Goal: Task Accomplishment & Management: Manage account settings

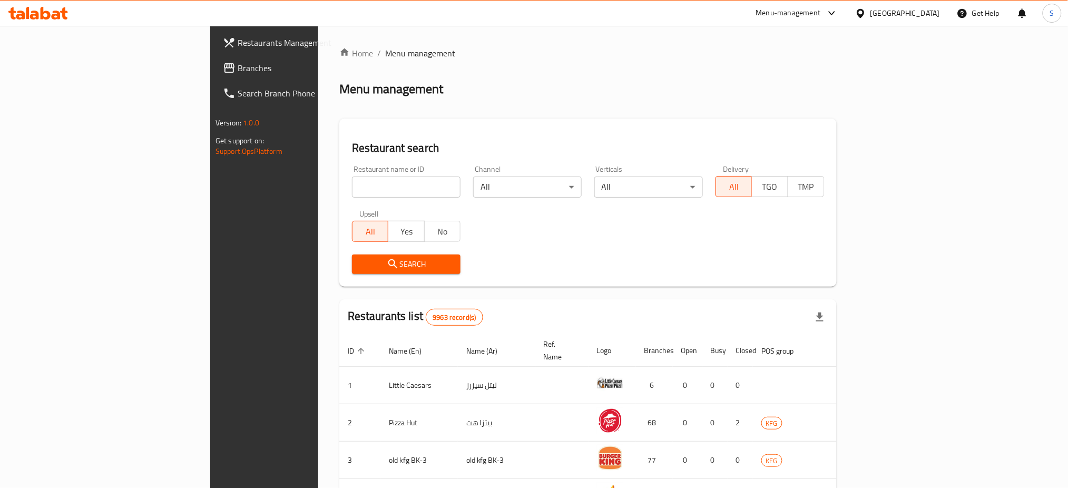
click at [238, 43] on span "Restaurants Management" at bounding box center [309, 42] width 143 height 13
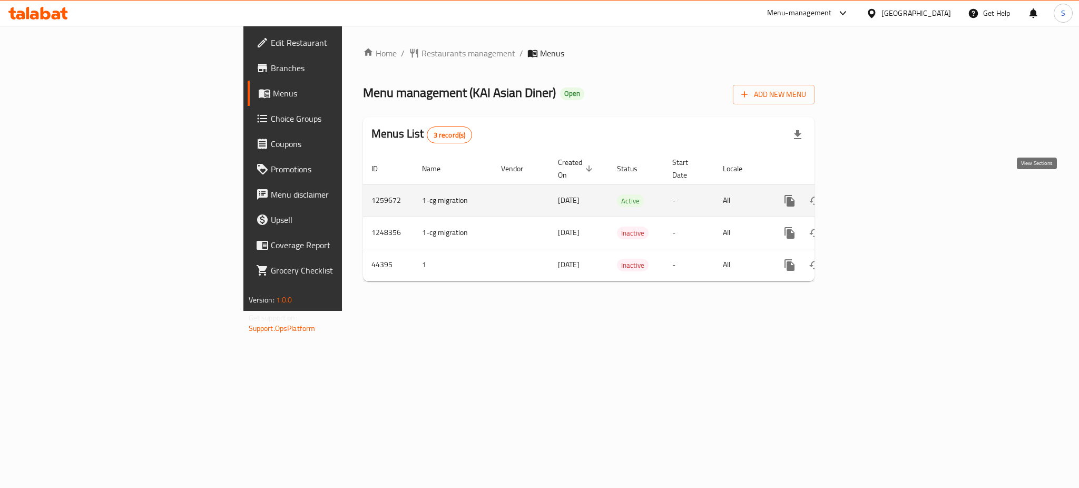
click at [872, 194] on icon "enhanced table" at bounding box center [865, 200] width 13 height 13
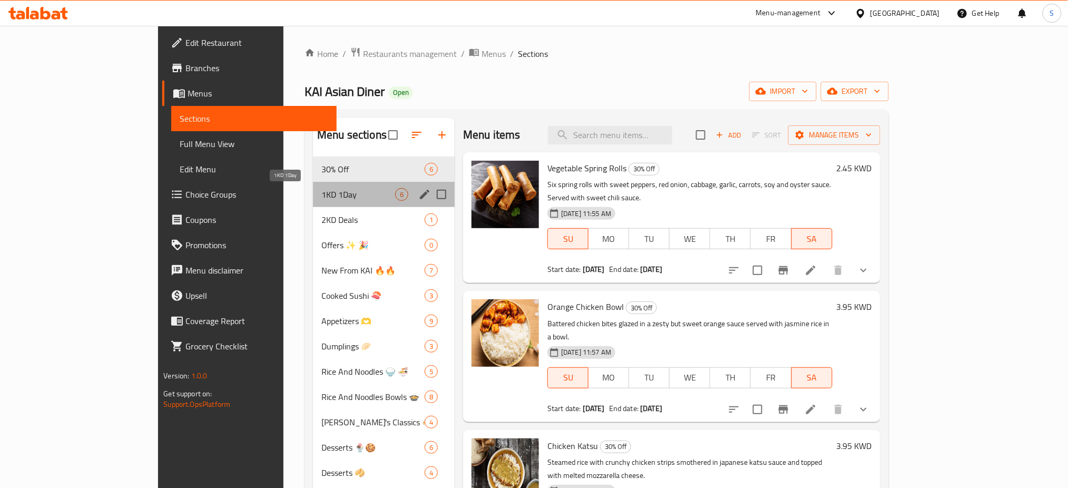
click at [321, 194] on span "1KD 1Day" at bounding box center [358, 194] width 74 height 13
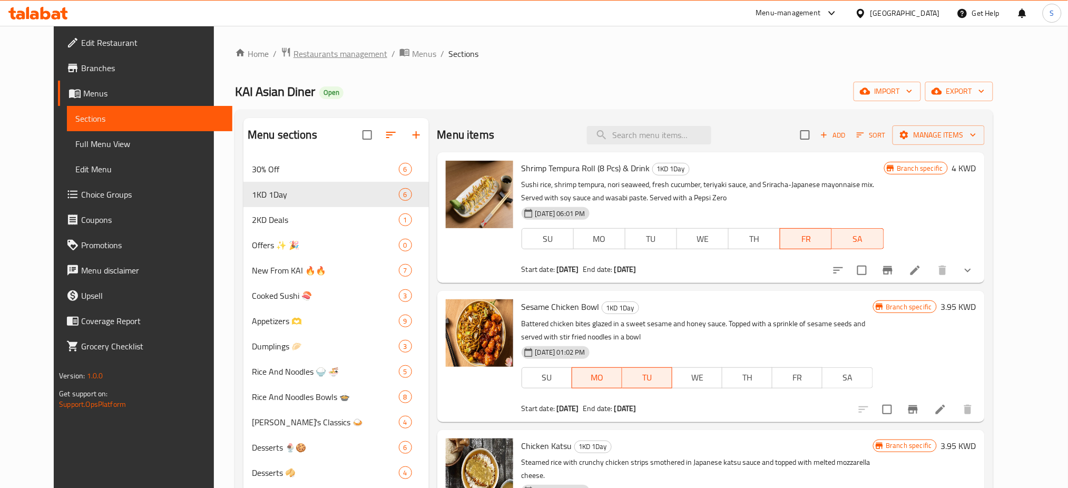
click at [318, 52] on span "Restaurants management" at bounding box center [341, 53] width 94 height 13
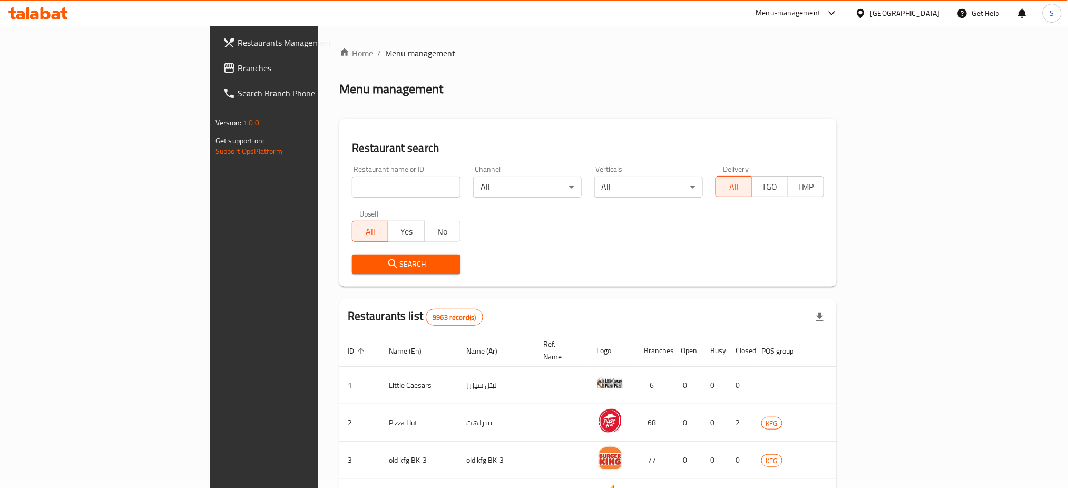
click at [352, 171] on div "Restaurant name or ID Restaurant name or ID" at bounding box center [406, 181] width 109 height 32
click at [352, 184] on input "search" at bounding box center [406, 187] width 109 height 21
type input "biryani express"
click button "Search" at bounding box center [406, 264] width 109 height 19
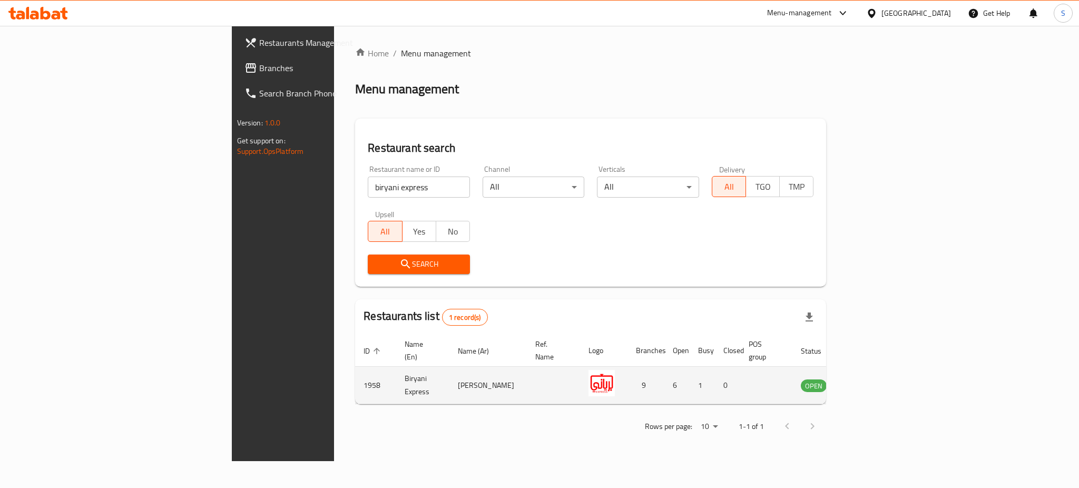
click at [869, 379] on icon "enhanced table" at bounding box center [862, 385] width 13 height 13
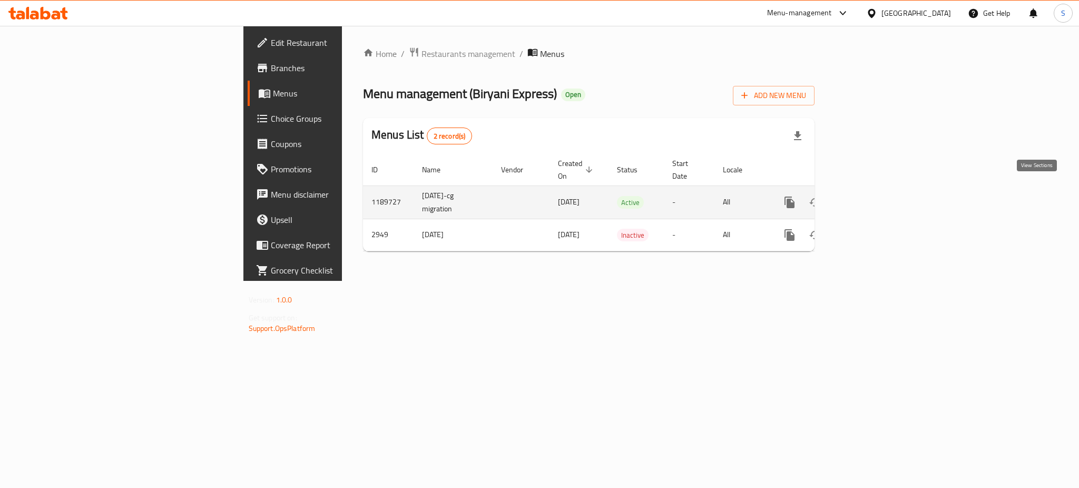
click at [872, 196] on icon "enhanced table" at bounding box center [865, 202] width 13 height 13
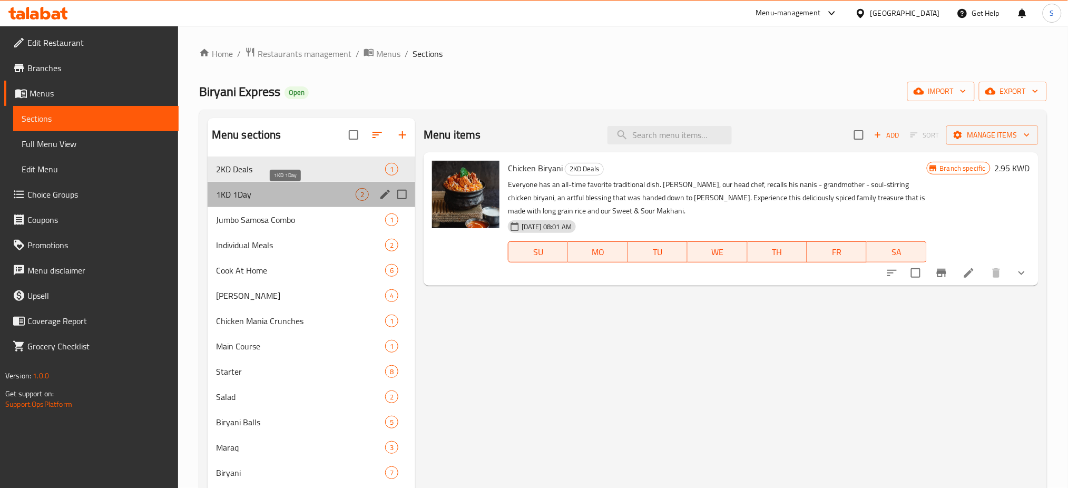
click at [319, 199] on span "1KD 1Day" at bounding box center [286, 194] width 140 height 13
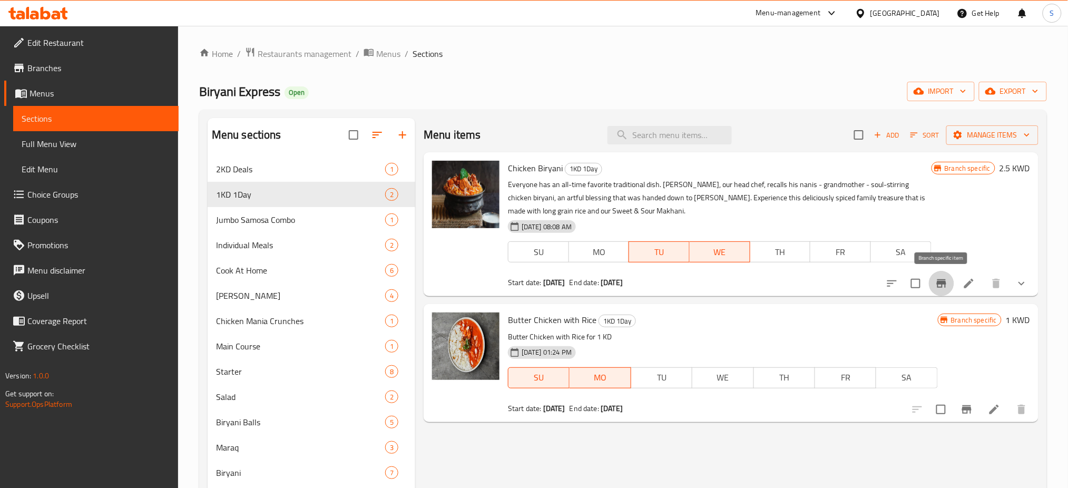
click at [943, 288] on icon "Branch-specific-item" at bounding box center [941, 283] width 13 height 13
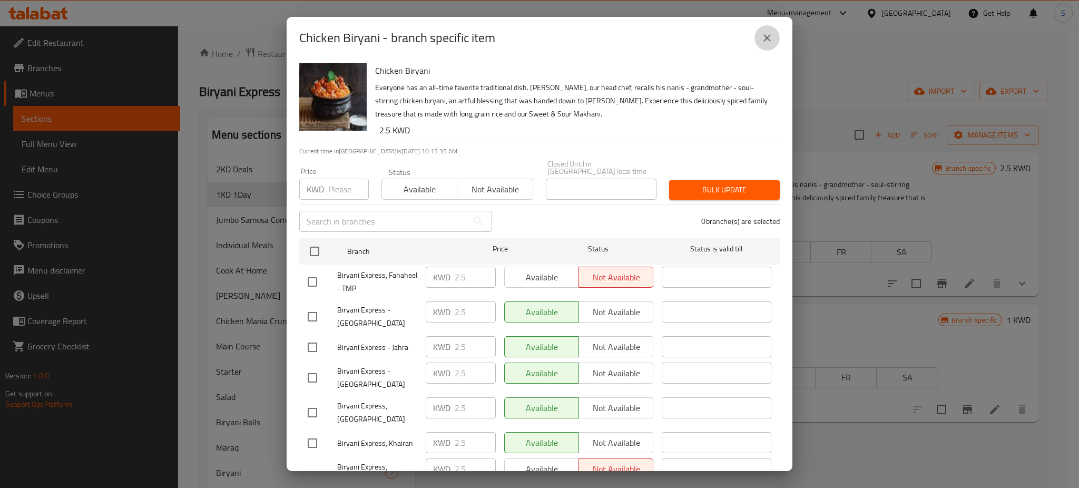
click at [762, 41] on icon "close" at bounding box center [767, 38] width 13 height 13
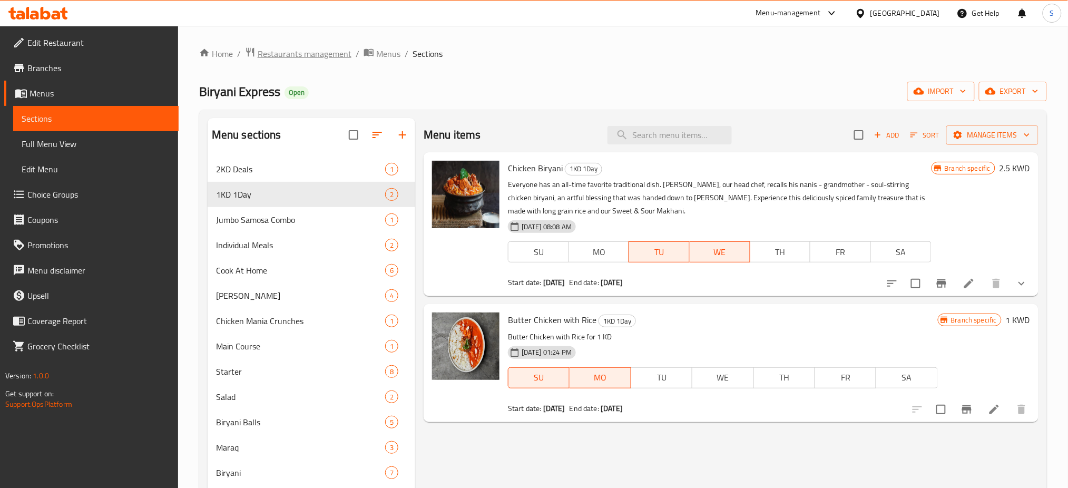
click at [287, 52] on span "Restaurants management" at bounding box center [305, 53] width 94 height 13
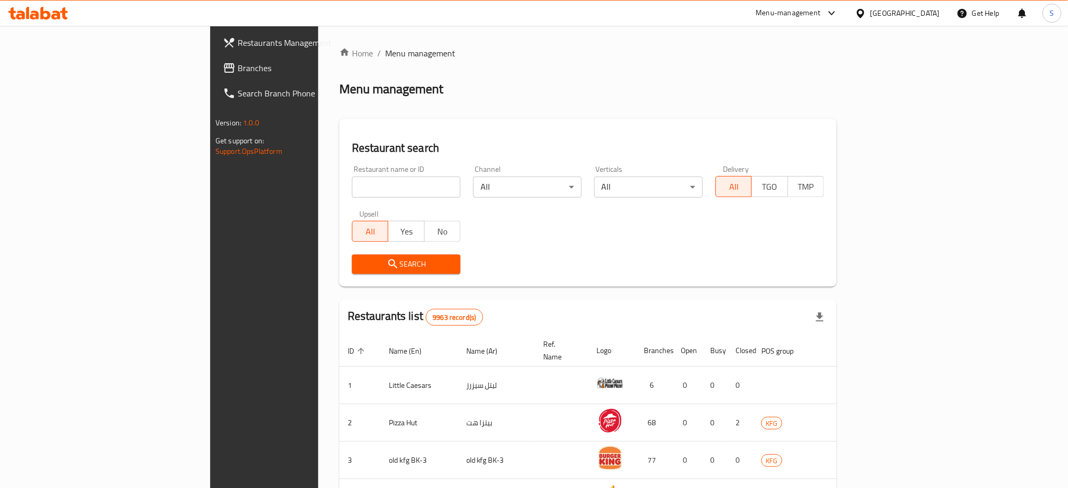
click at [352, 184] on input "search" at bounding box center [406, 187] width 109 height 21
type input "kai asian"
click button "Search" at bounding box center [406, 264] width 109 height 19
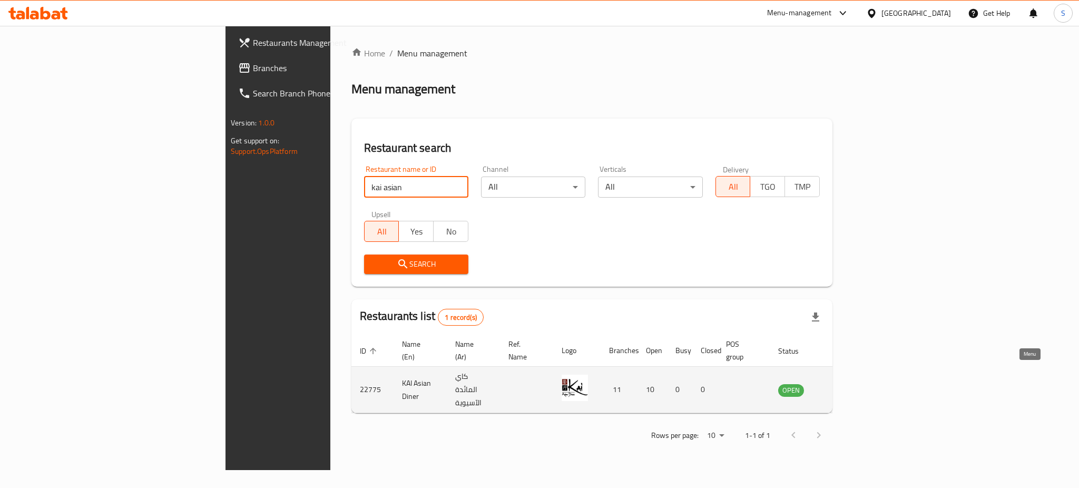
click at [846, 386] on icon "enhanced table" at bounding box center [840, 390] width 12 height 9
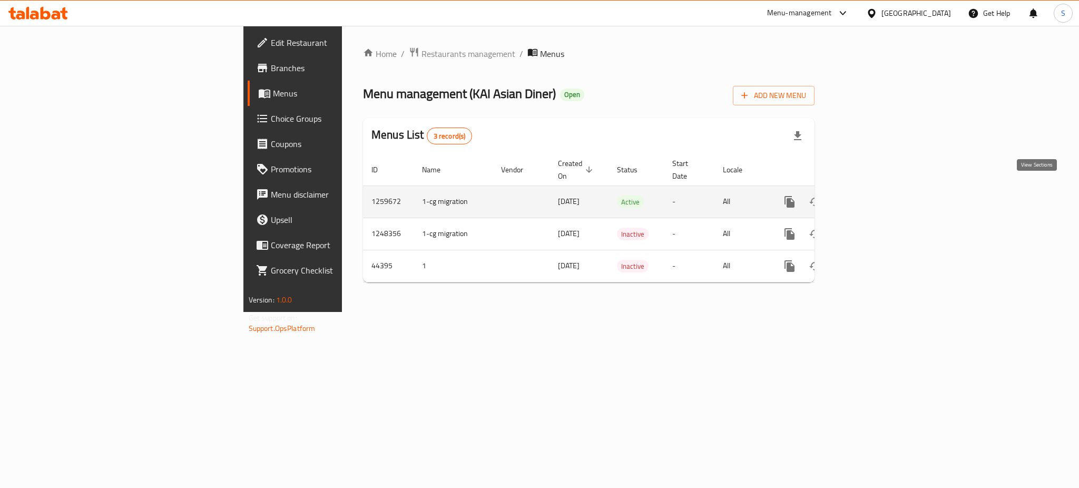
click at [871, 197] on icon "enhanced table" at bounding box center [865, 201] width 9 height 9
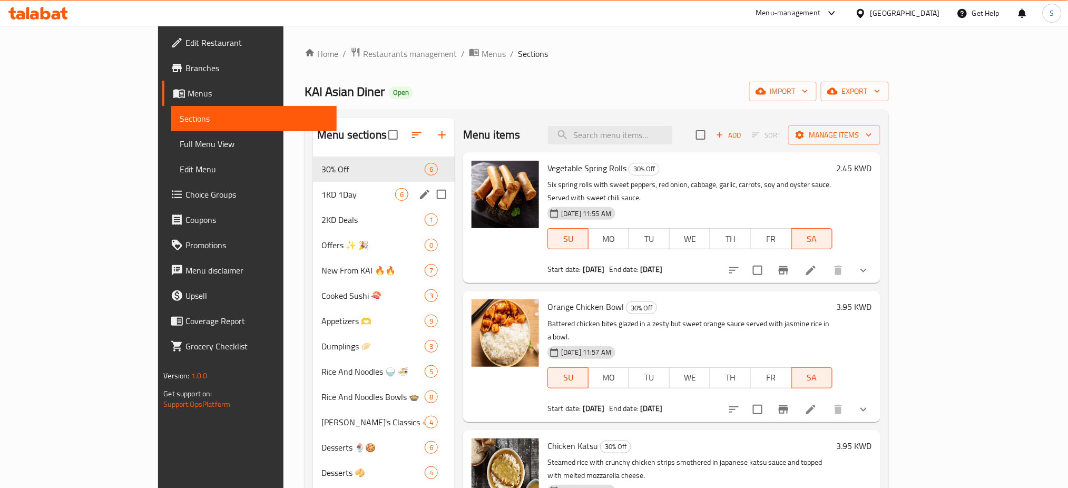
click at [313, 201] on div "1KD 1Day 6" at bounding box center [384, 194] width 142 height 25
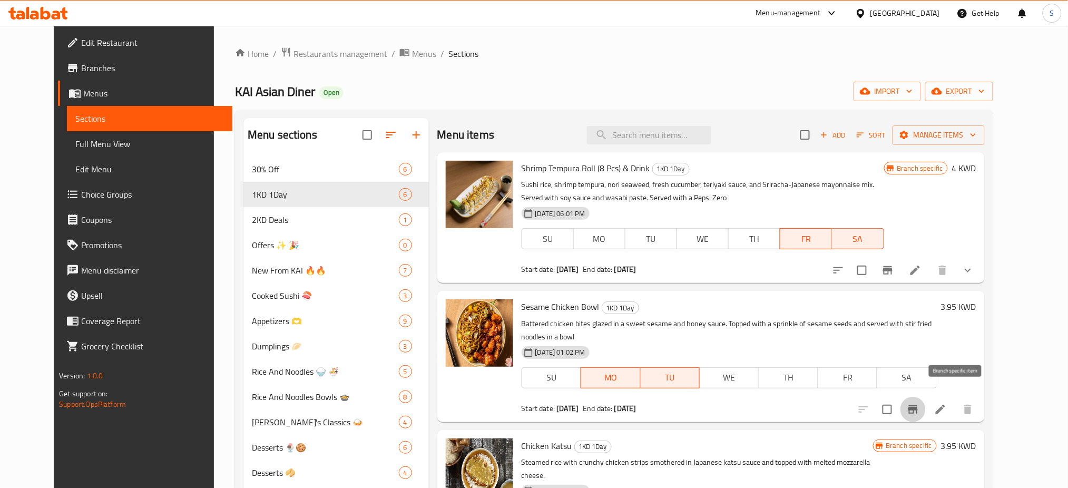
click at [918, 405] on icon "Branch-specific-item" at bounding box center [913, 409] width 9 height 8
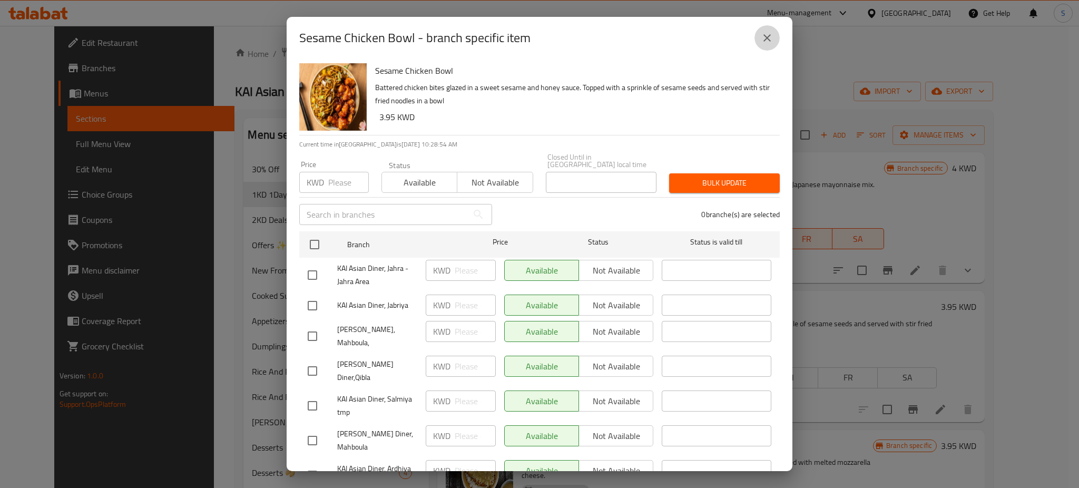
click at [770, 30] on button "close" at bounding box center [767, 37] width 25 height 25
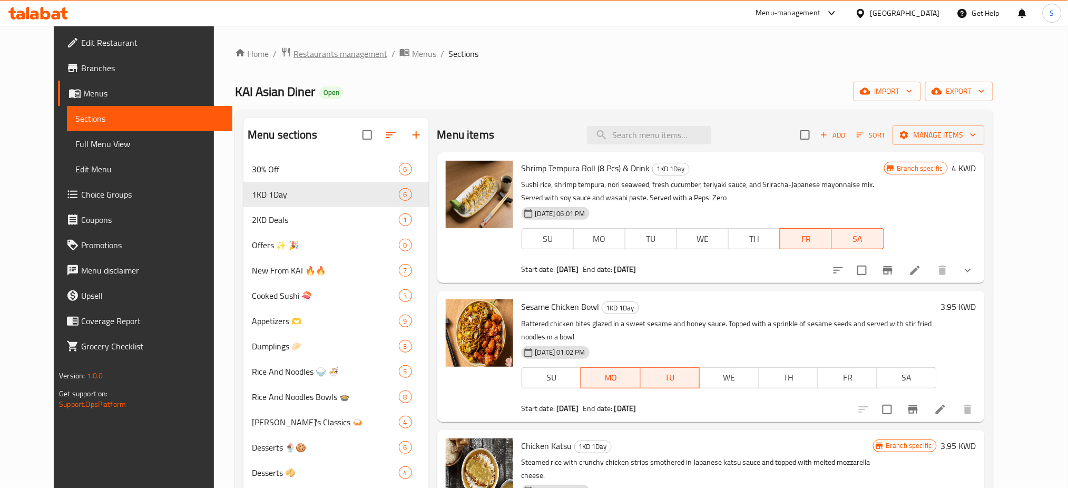
click at [306, 55] on span "Restaurants management" at bounding box center [341, 53] width 94 height 13
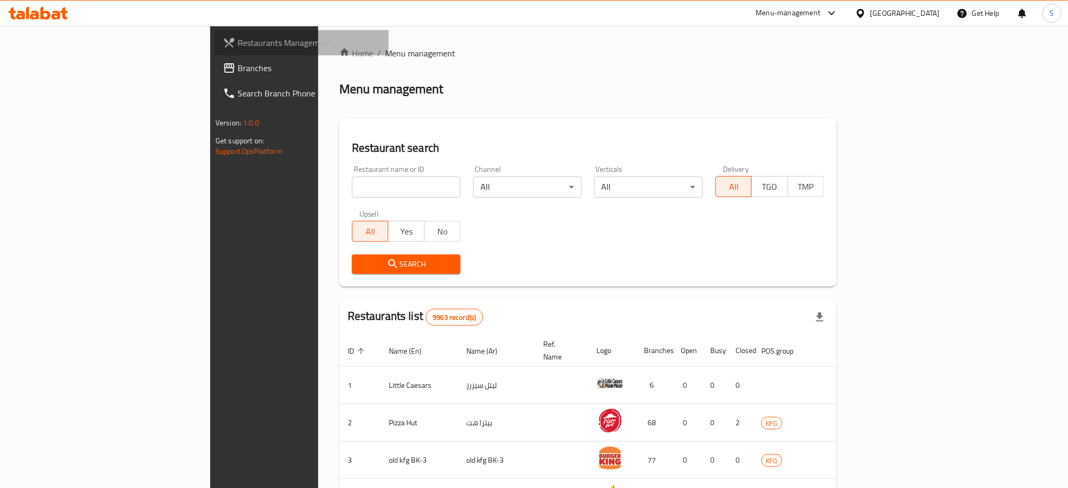
click at [238, 45] on span "Restaurants Management" at bounding box center [309, 42] width 143 height 13
